Goal: Task Accomplishment & Management: Manage account settings

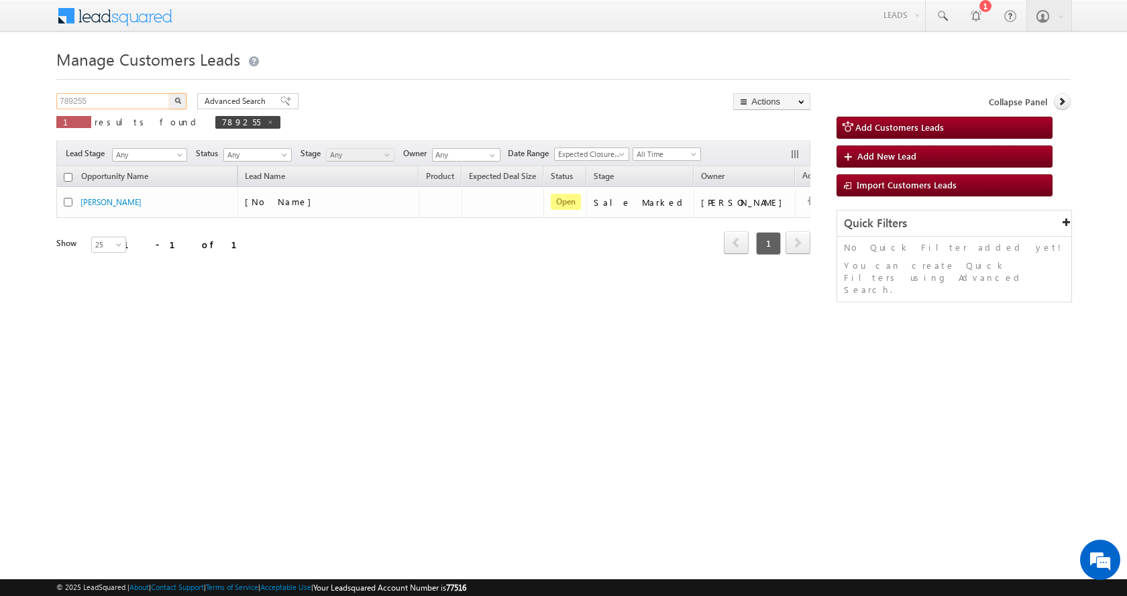
click at [63, 95] on input "789255" at bounding box center [113, 101] width 115 height 16
paste input "90504"
type input "790504"
click at [169, 93] on button "button" at bounding box center [177, 101] width 17 height 16
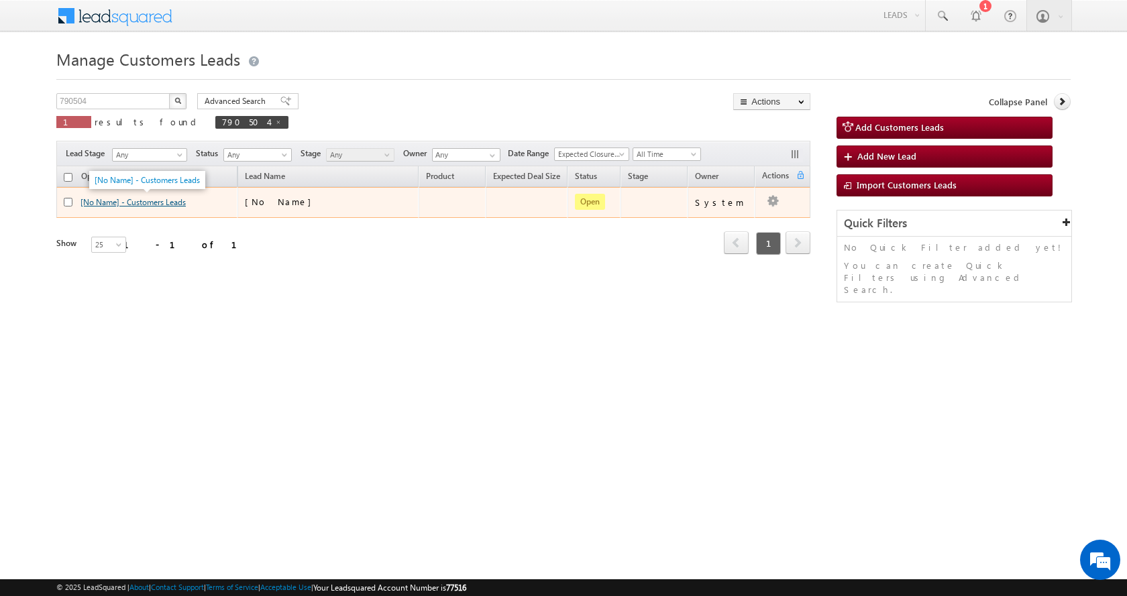
click at [164, 203] on link "[No Name] - Customers Leads" at bounding box center [133, 202] width 105 height 10
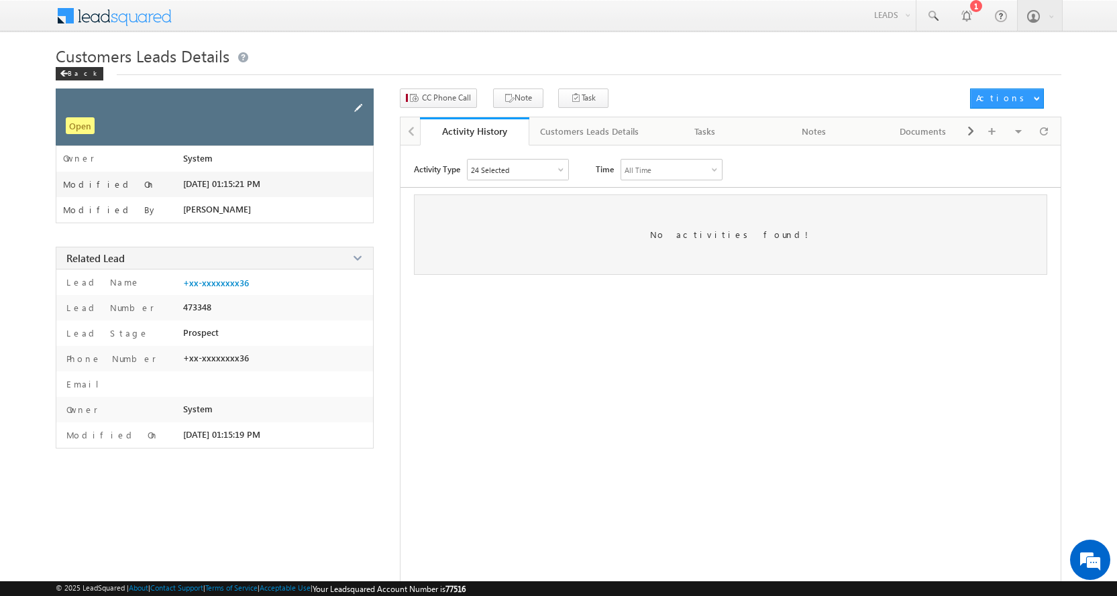
click at [358, 107] on span at bounding box center [358, 108] width 15 height 15
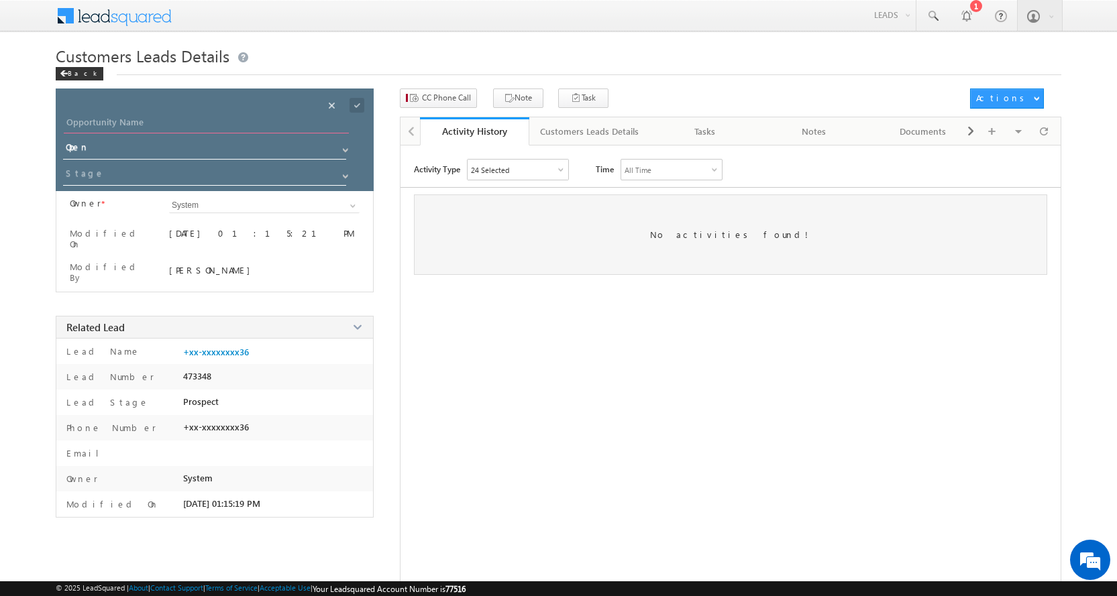
click at [138, 125] on input "Opportunity Name" at bounding box center [206, 124] width 285 height 19
type input "[PERSON_NAME]"
click at [352, 101] on div "Save" at bounding box center [368, 90] width 49 height 24
click at [358, 105] on span at bounding box center [357, 105] width 15 height 15
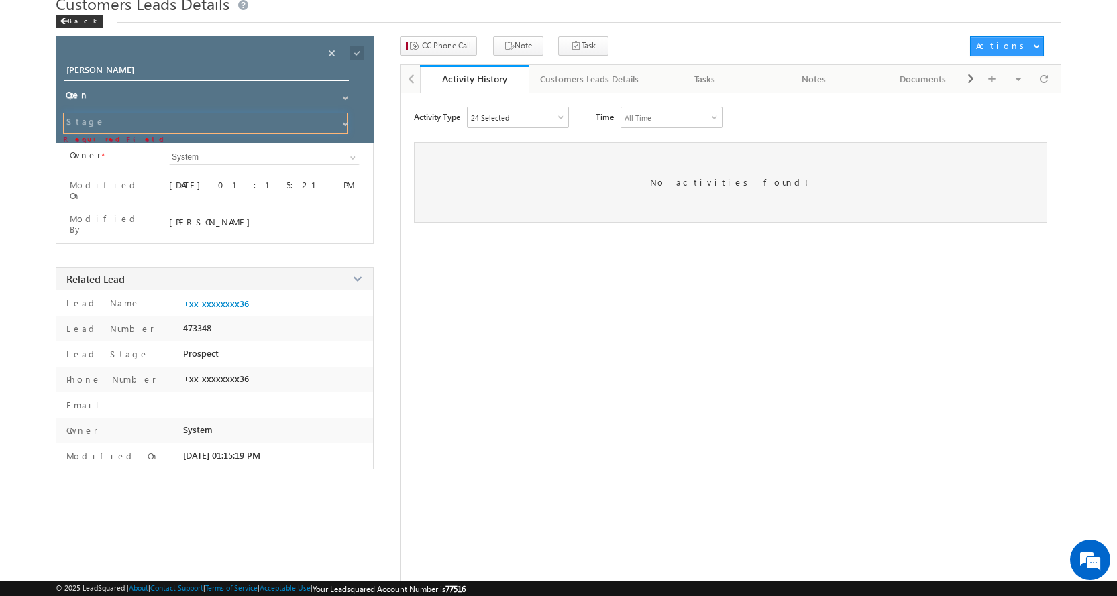
scroll to position [67, 0]
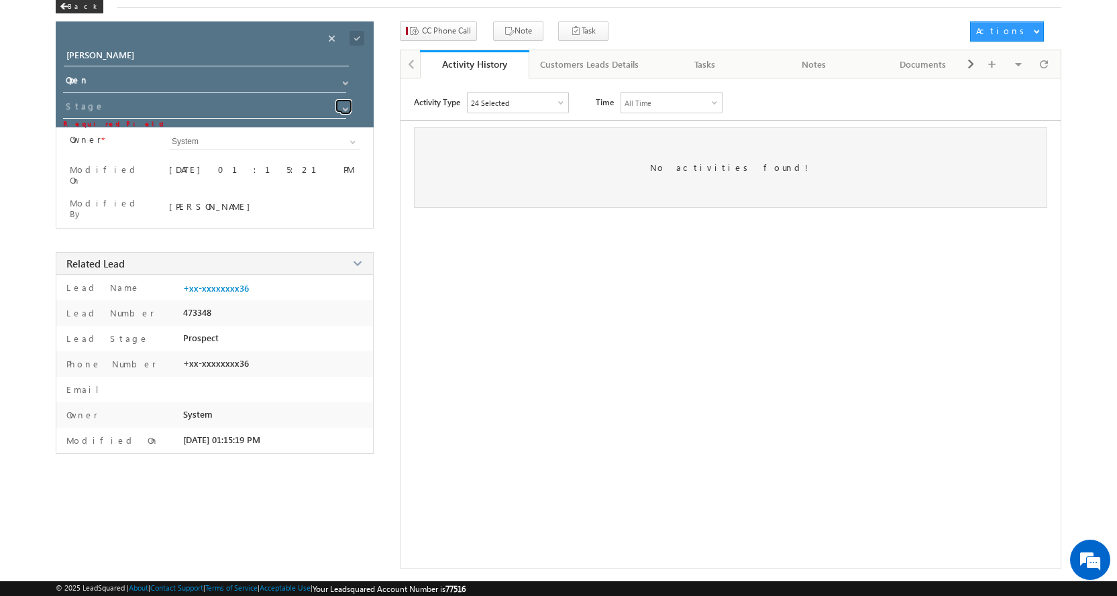
click at [336, 109] on link at bounding box center [343, 105] width 17 height 13
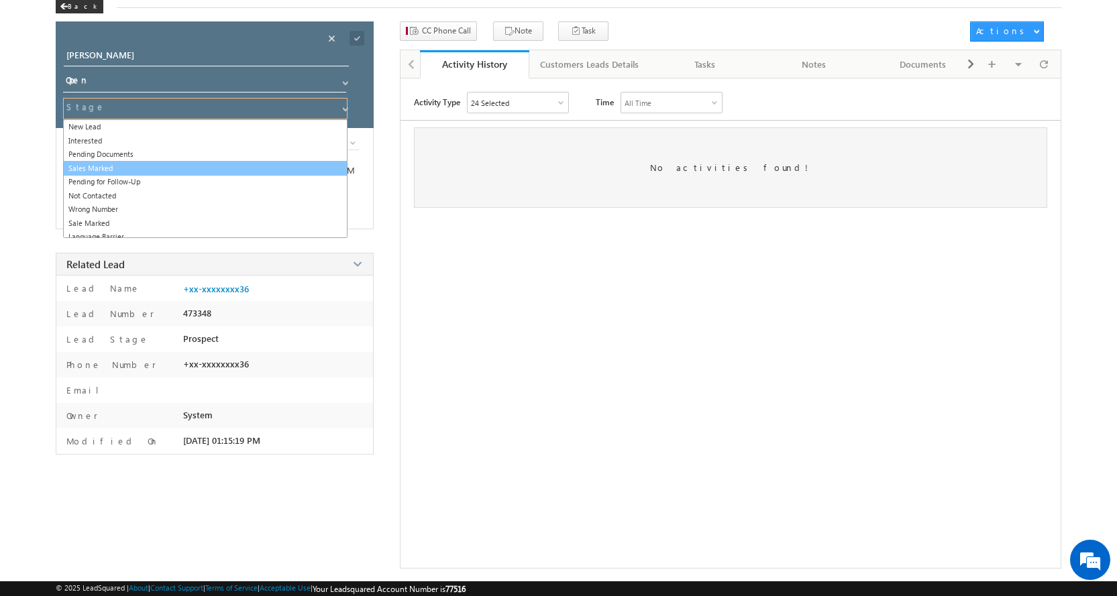
click at [115, 166] on link "Sales Marked" at bounding box center [205, 168] width 284 height 15
type input "Sales Marked"
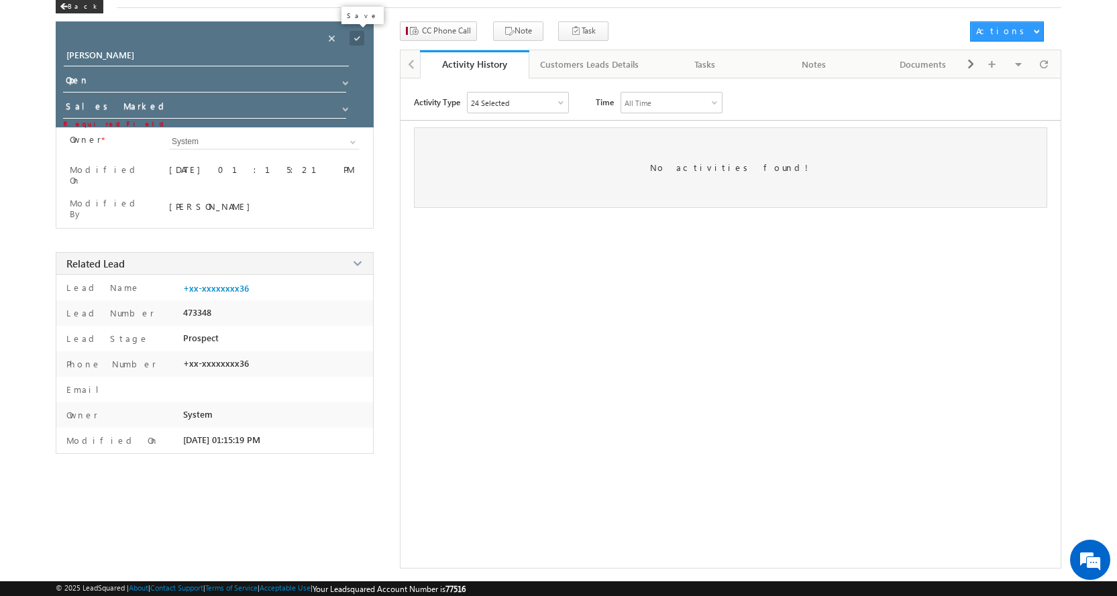
click at [361, 36] on span at bounding box center [357, 38] width 15 height 15
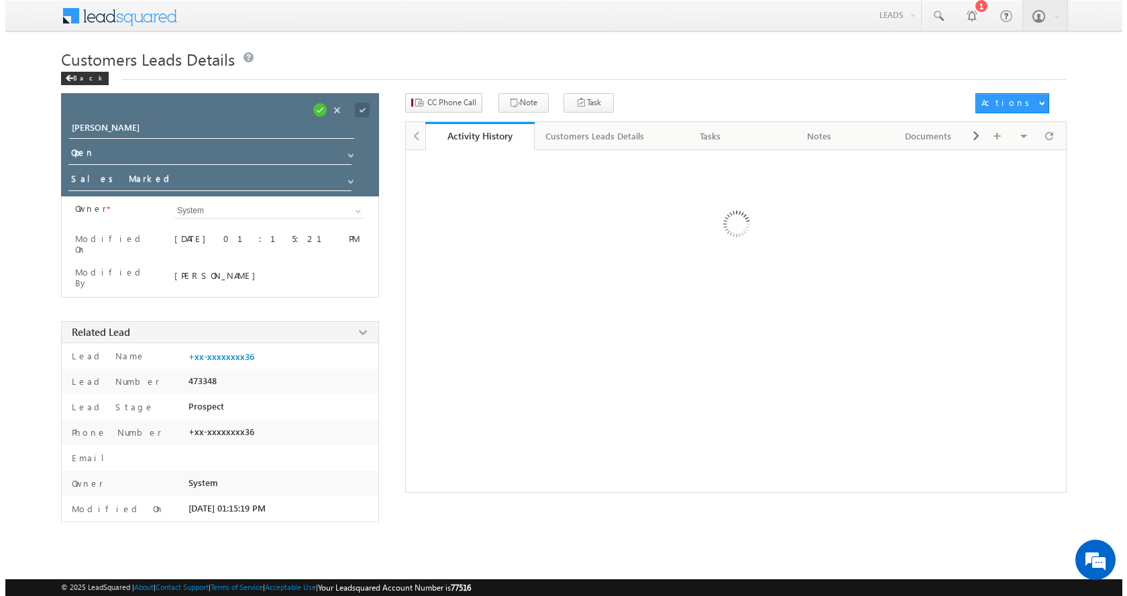
scroll to position [0, 0]
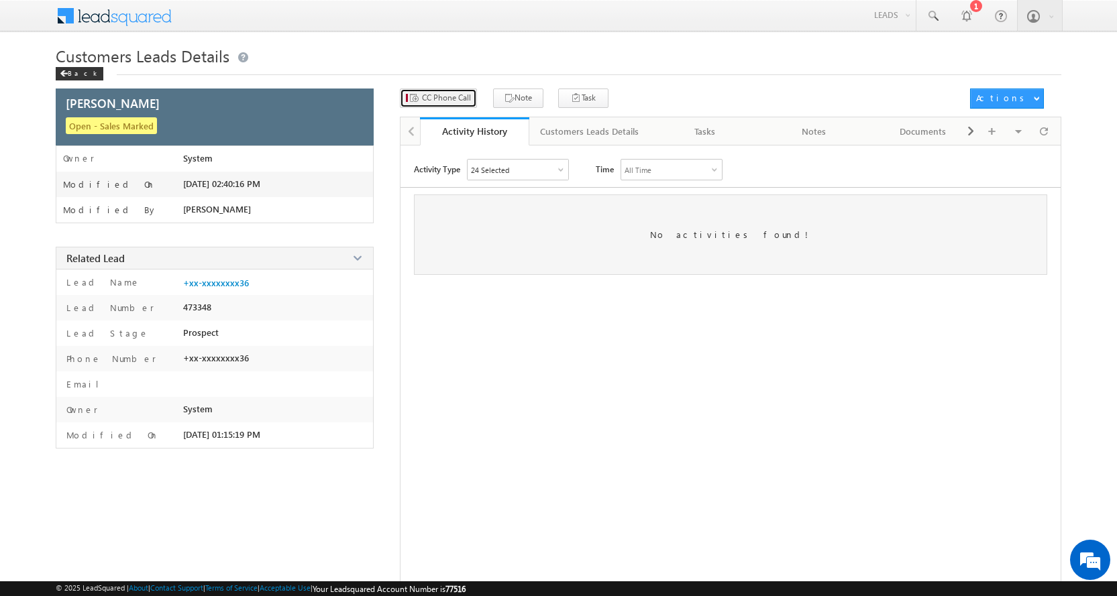
click at [447, 98] on span "CC Phone Call" at bounding box center [446, 98] width 49 height 12
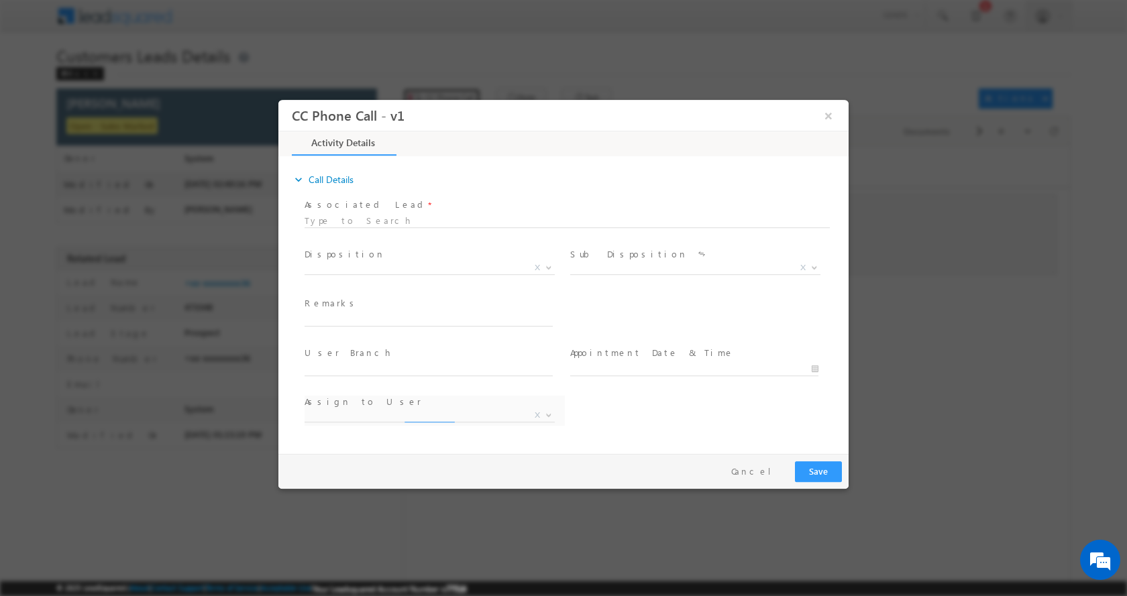
select select "[PERSON_NAME][EMAIL_ADDRESS][DOMAIN_NAME]"
click at [364, 311] on div "Remarks *" at bounding box center [435, 312] width 260 height 31
click at [367, 323] on input "text" at bounding box center [429, 319] width 248 height 13
paste input "[PERSON_NAME]-8619316536-HOME CONSTRUCTION-REG-LOAN--25-25 L-PV-70 L-BUSINESS-K…"
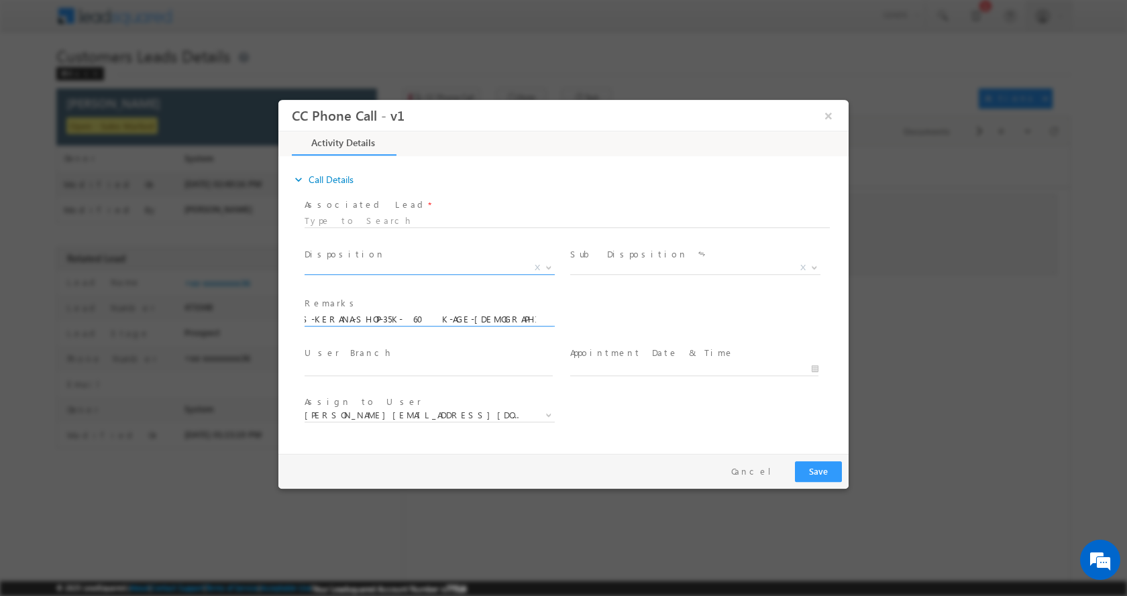
type input "[PERSON_NAME]-8619316536-HOME CONSTRUCTION-REG-LOAN--25-25 L-PV-70 L-BUSINESS-K…"
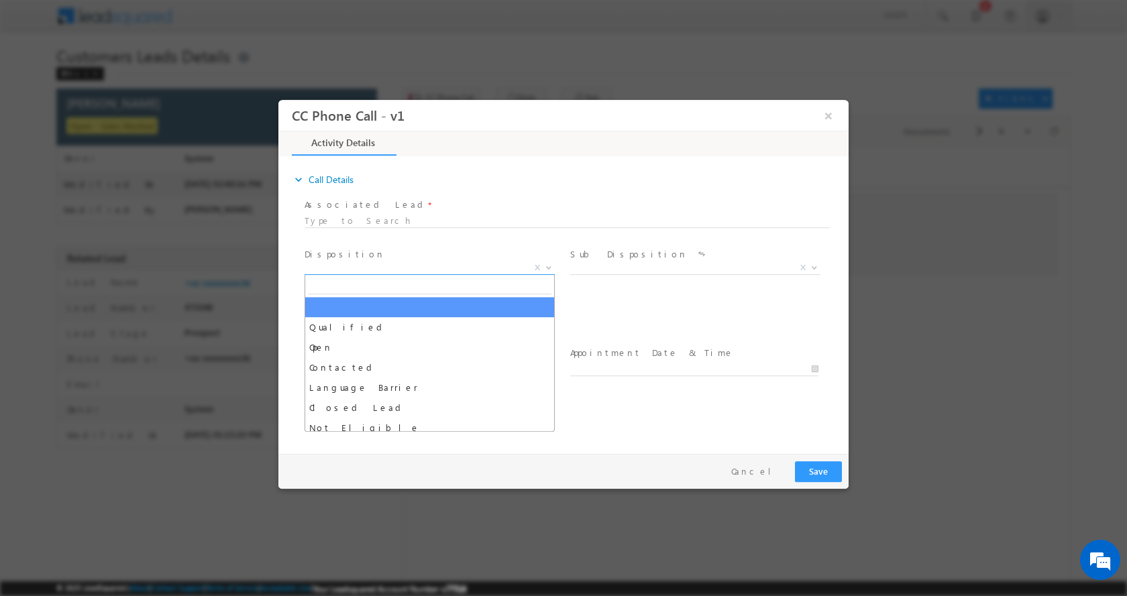
click at [545, 267] on b at bounding box center [549, 266] width 8 height 5
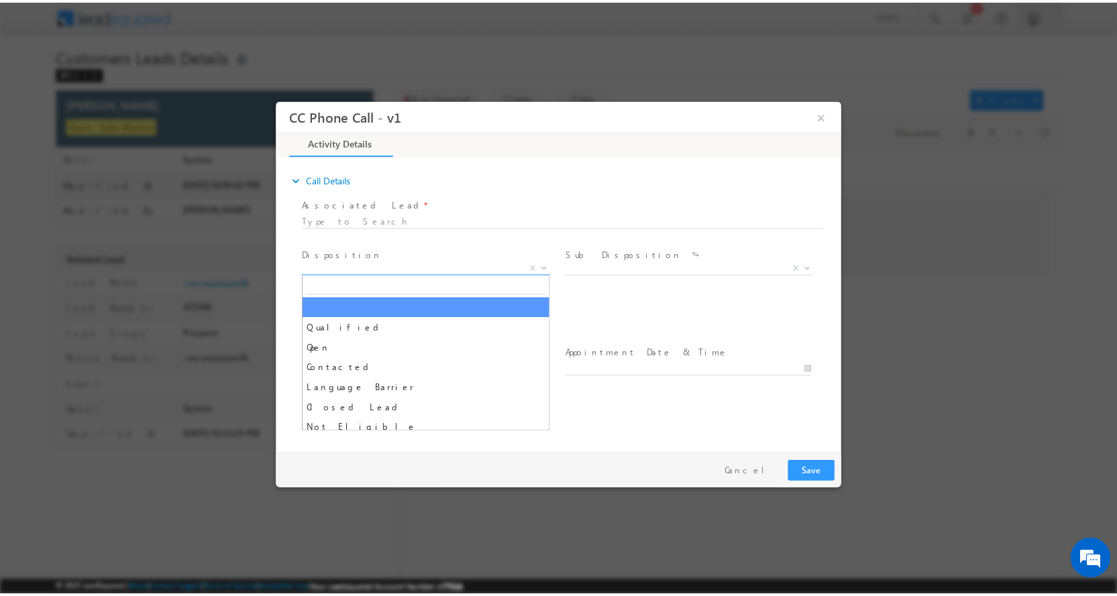
scroll to position [0, 0]
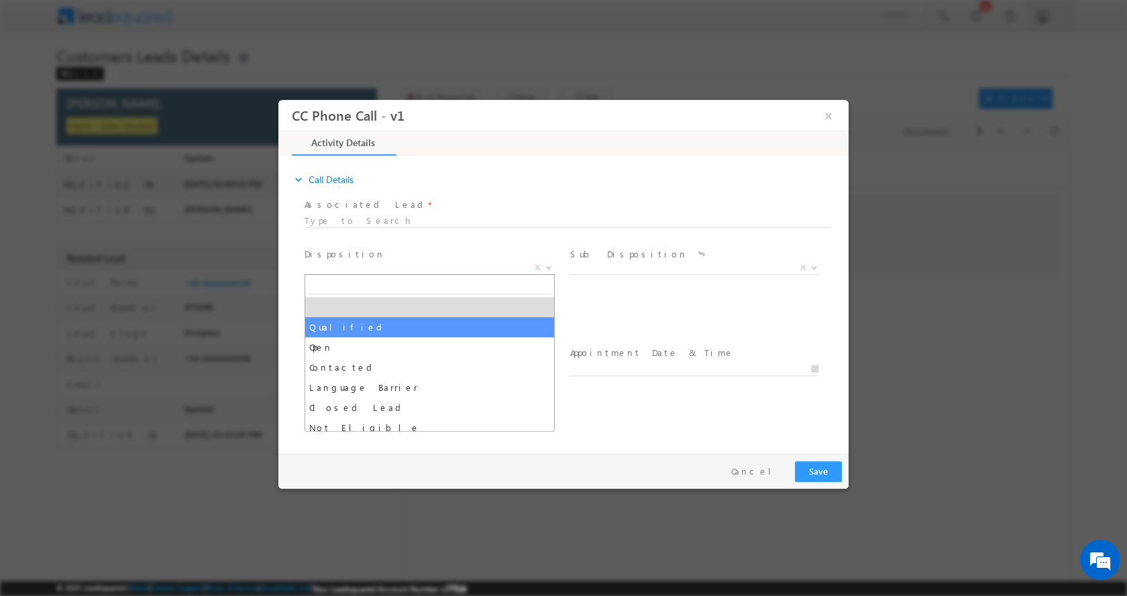
select select "Qualified"
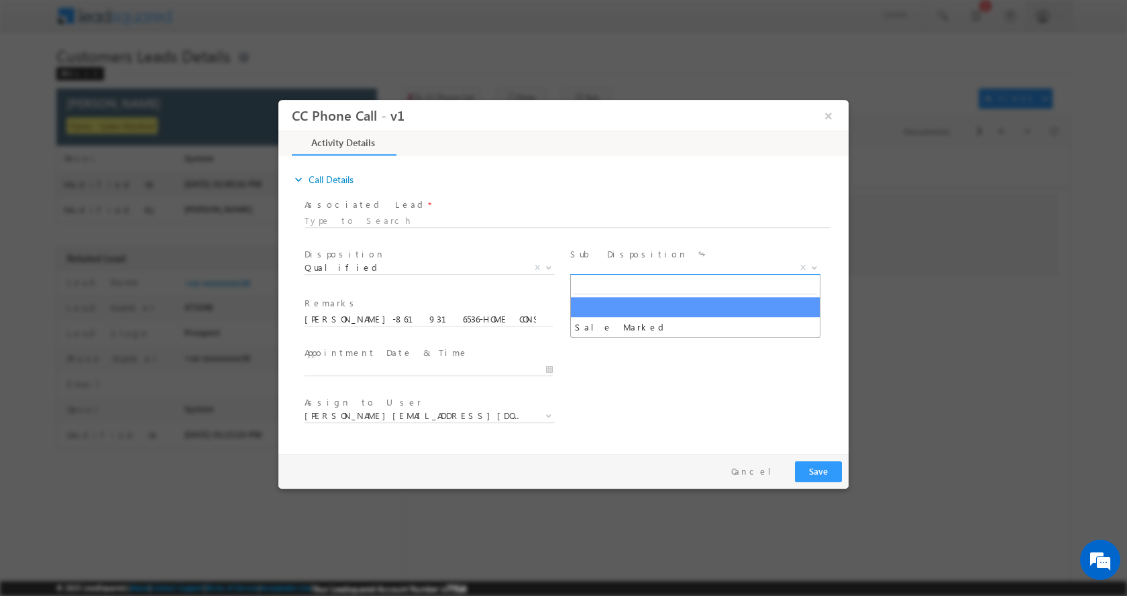
click at [811, 265] on b at bounding box center [814, 266] width 8 height 5
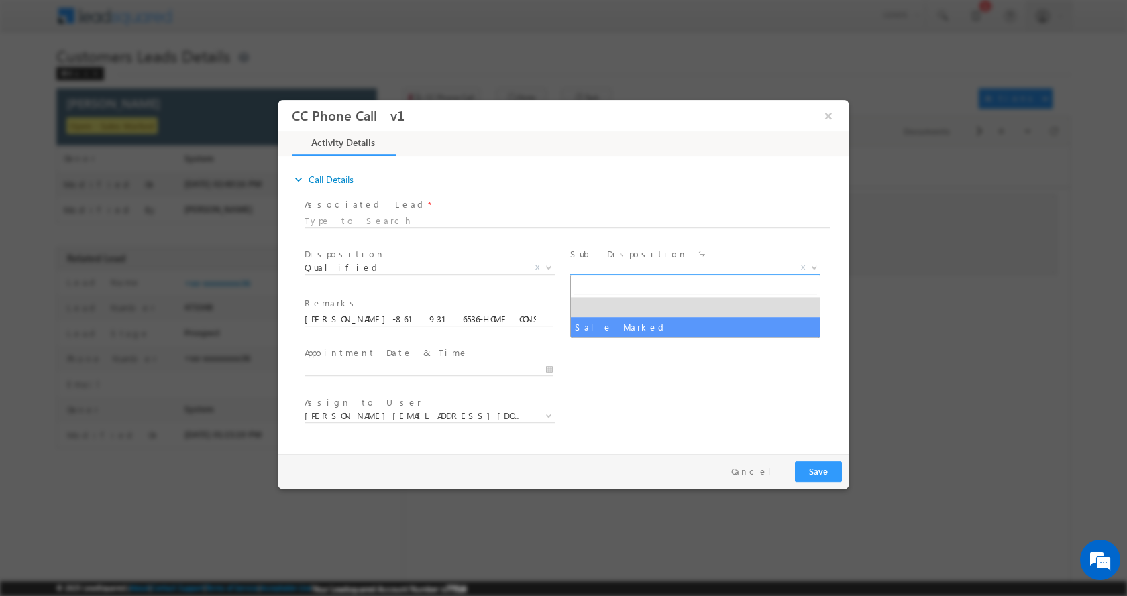
select select "Sale Marked"
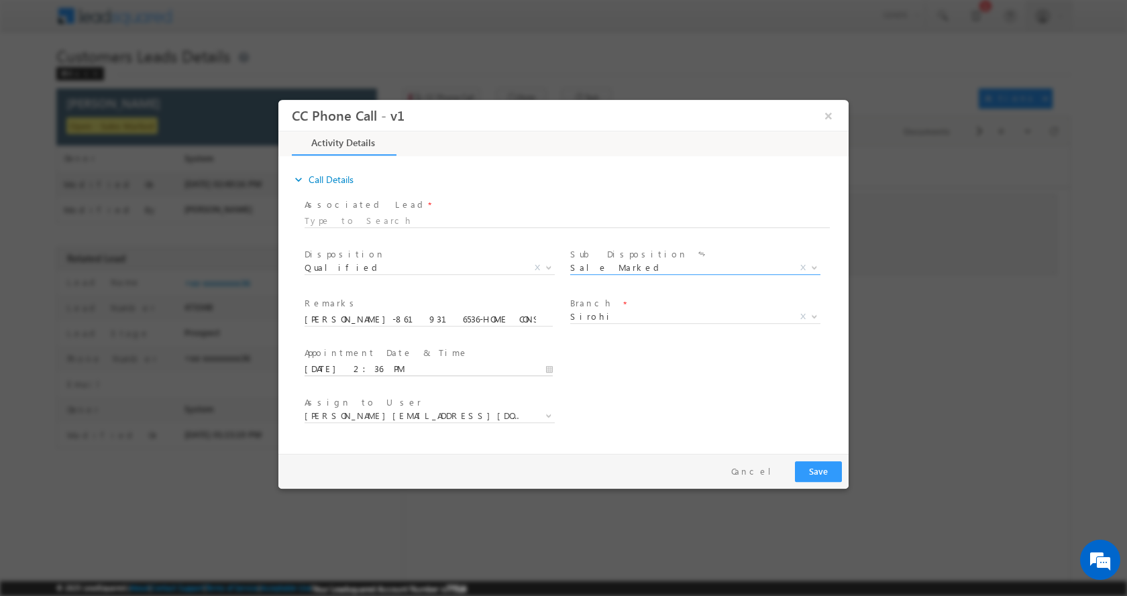
click at [546, 366] on input "[DATE] 2:36 PM" at bounding box center [429, 368] width 248 height 13
type input "[DATE] 1:36 PM"
type input "01"
click at [357, 358] on span at bounding box center [355, 357] width 9 height 10
type input "[DATE] 12:36 PM"
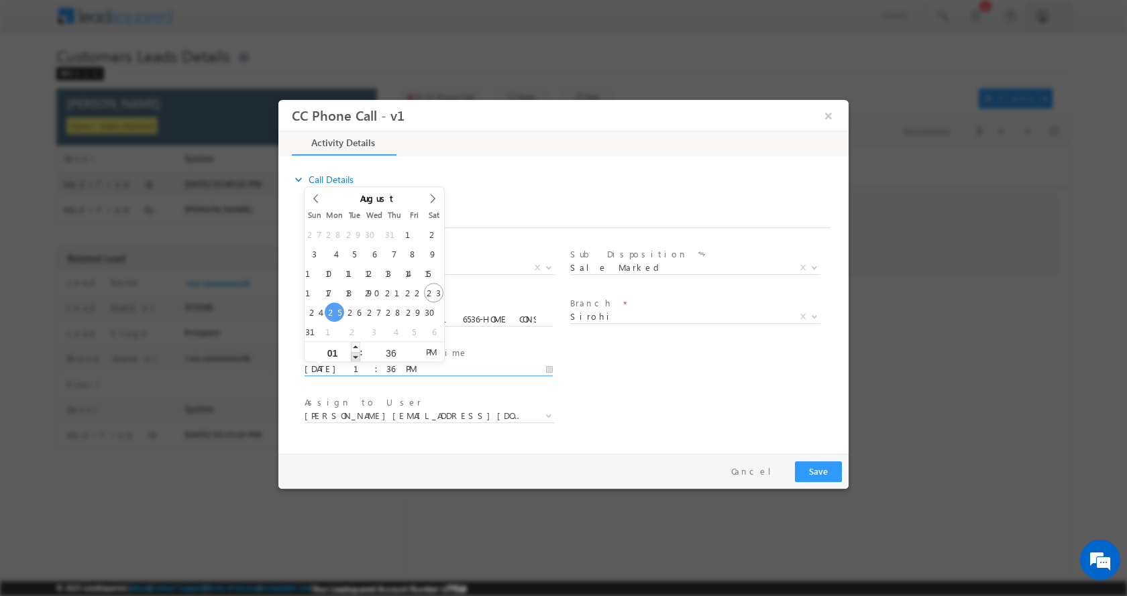
type input "12"
click at [357, 358] on span at bounding box center [355, 357] width 9 height 10
type input "[DATE] 11:36 AM"
type input "11"
click at [357, 358] on span at bounding box center [355, 357] width 9 height 10
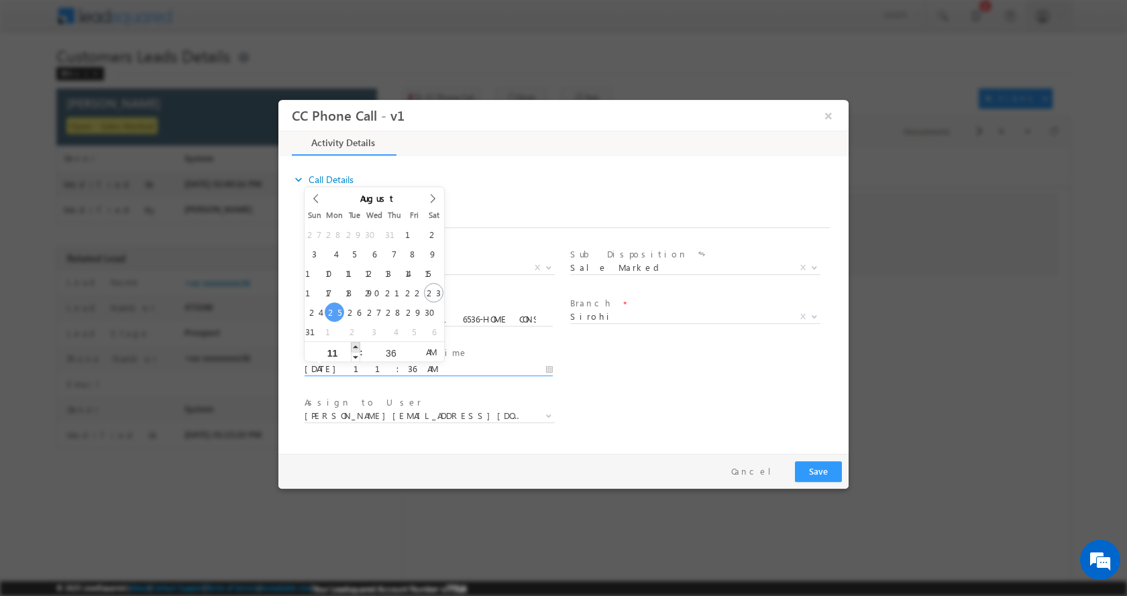
type input "[DATE] 12:36 PM"
type input "12"
click at [359, 345] on span at bounding box center [355, 346] width 9 height 10
click at [818, 464] on button "Save" at bounding box center [818, 471] width 47 height 21
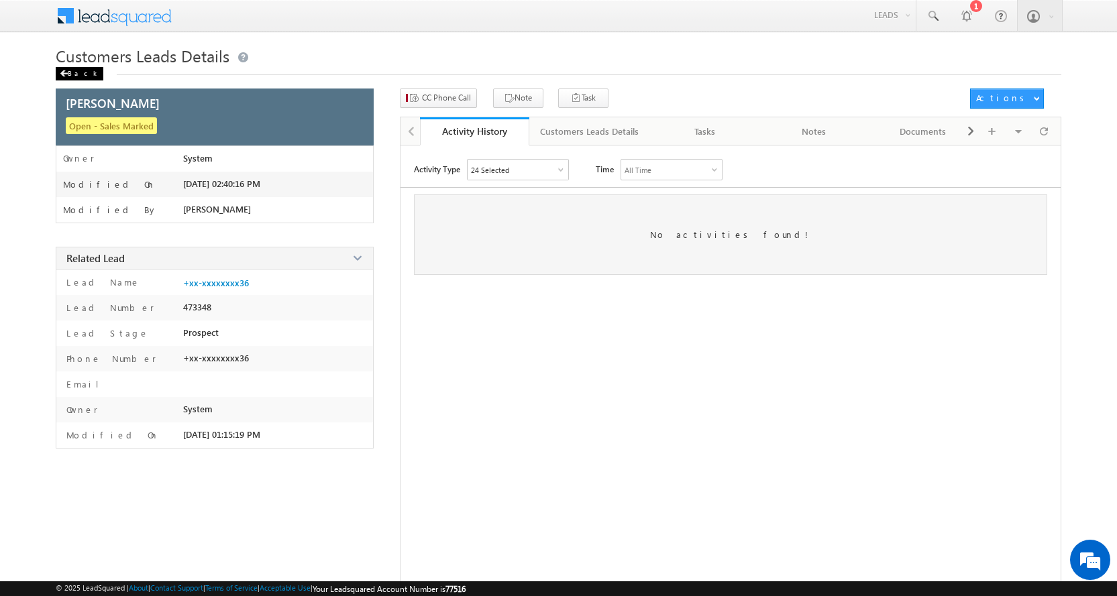
click at [76, 72] on div "Back" at bounding box center [80, 73] width 48 height 13
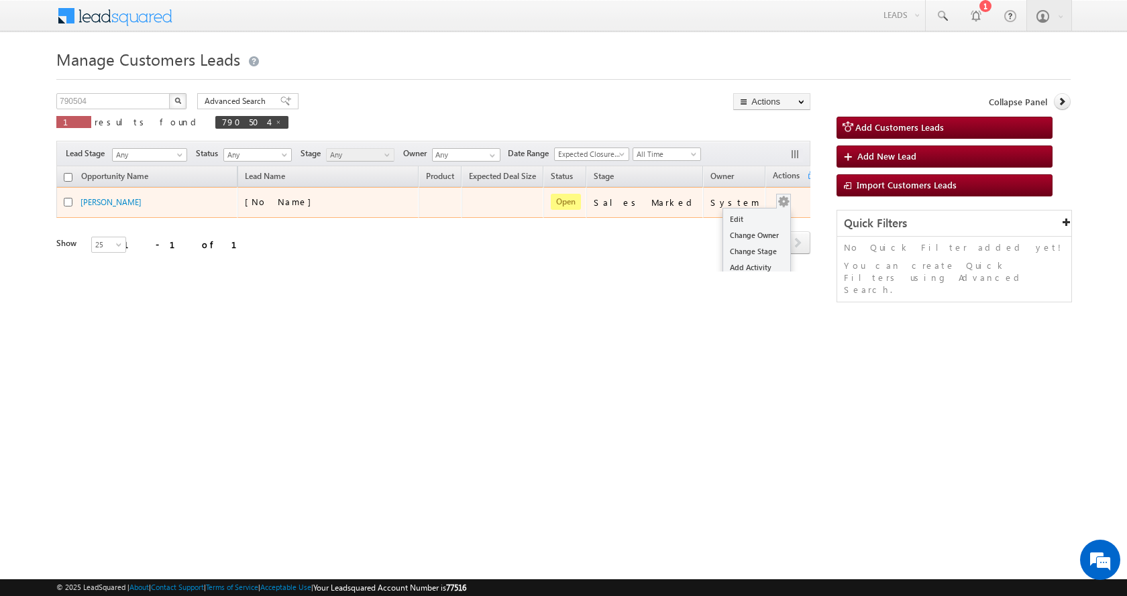
click at [777, 201] on button "button" at bounding box center [783, 201] width 13 height 13
click at [730, 216] on link "Edit" at bounding box center [756, 219] width 67 height 16
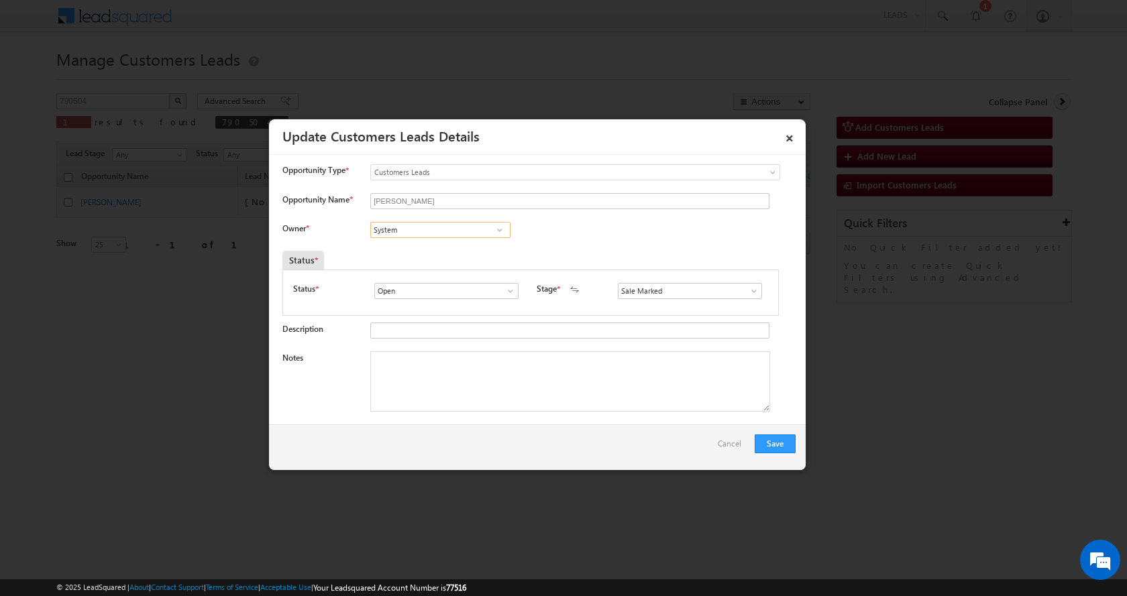
click at [407, 234] on input "System" at bounding box center [440, 230] width 140 height 16
paste input "[PERSON_NAME]"
click at [411, 248] on link "[PERSON_NAME] [PERSON_NAME][EMAIL_ADDRESS][DOMAIN_NAME]" at bounding box center [440, 250] width 140 height 25
type input "[PERSON_NAME]"
click at [441, 376] on textarea "Notes" at bounding box center [570, 382] width 400 height 60
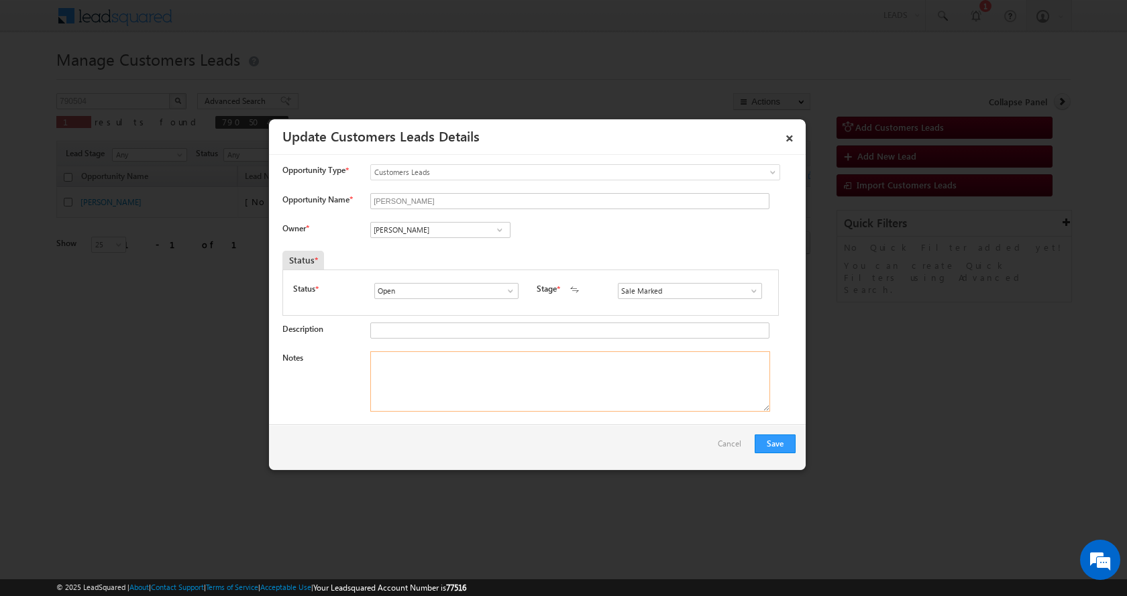
paste textarea "[PERSON_NAME]-8619316536-HOME CONSTRUCTION-REG-LOAN--25-25 L-PV-70 L-BUSINESS-K…"
type textarea "[PERSON_NAME]-8619316536-HOME CONSTRUCTION-REG-LOAN--25-25 L-PV-70 L-BUSINESS-K…"
click at [765, 441] on button "Save" at bounding box center [775, 444] width 41 height 19
